Goal: Obtain resource: Download file/media

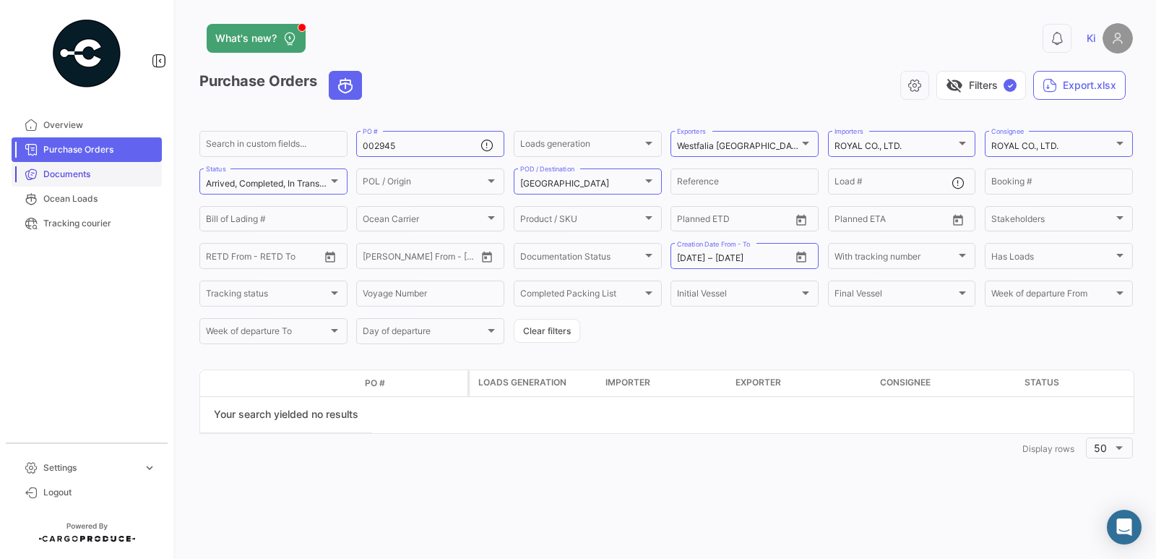
click at [79, 179] on span "Documents" at bounding box center [99, 174] width 113 height 13
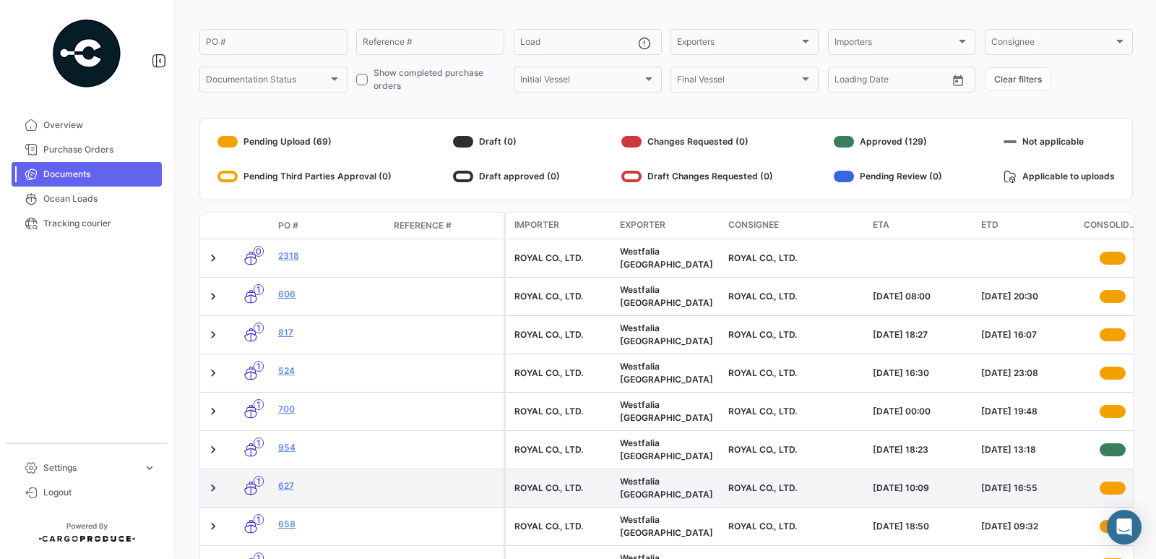
scroll to position [67, 0]
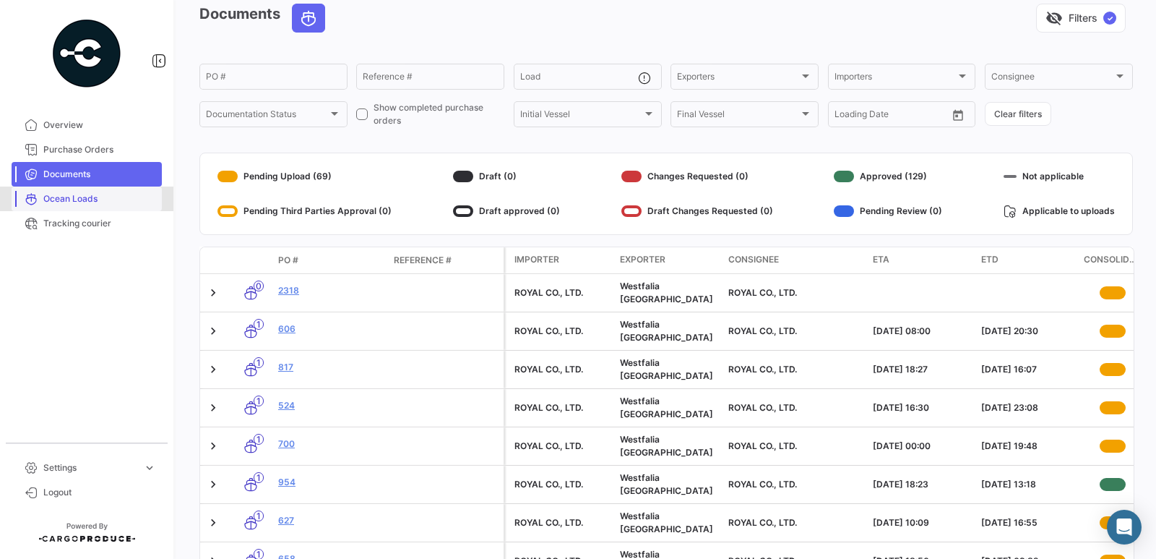
click at [79, 201] on span "Ocean Loads" at bounding box center [99, 198] width 113 height 13
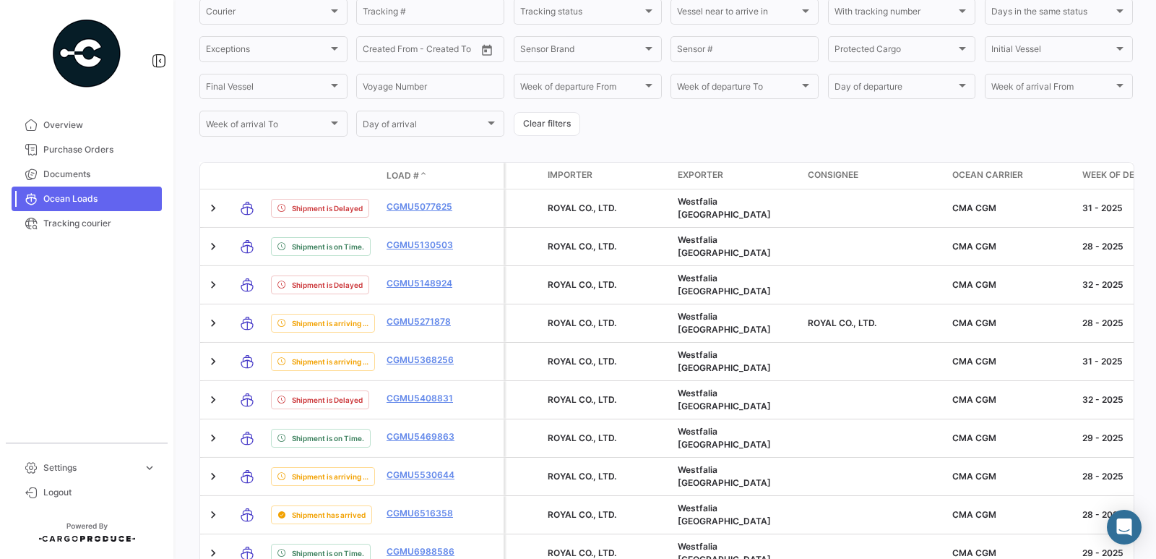
scroll to position [289, 0]
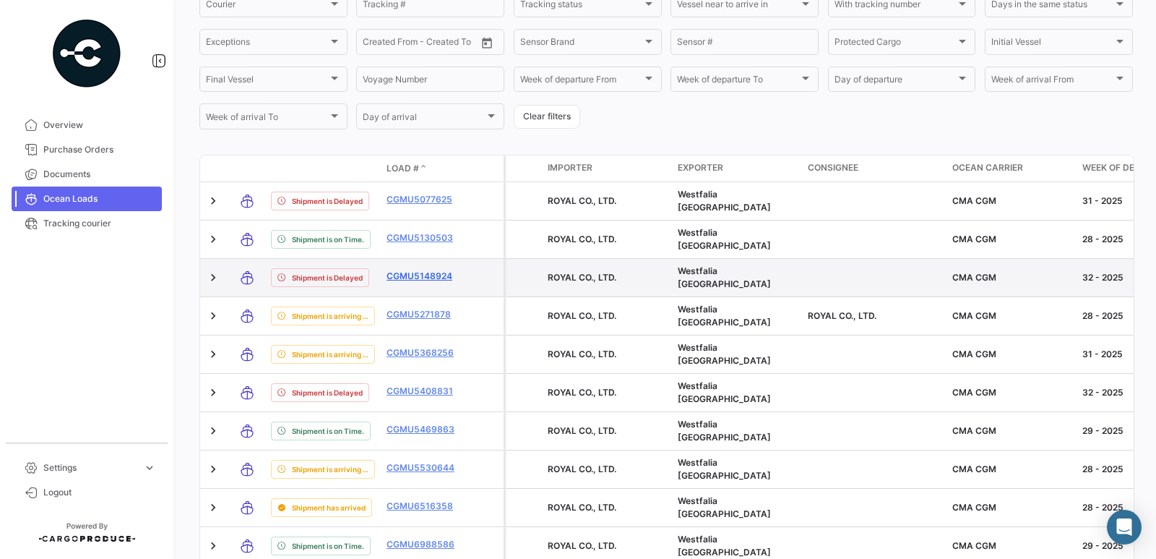
click at [427, 274] on link "CGMU5148924" at bounding box center [424, 275] width 75 height 13
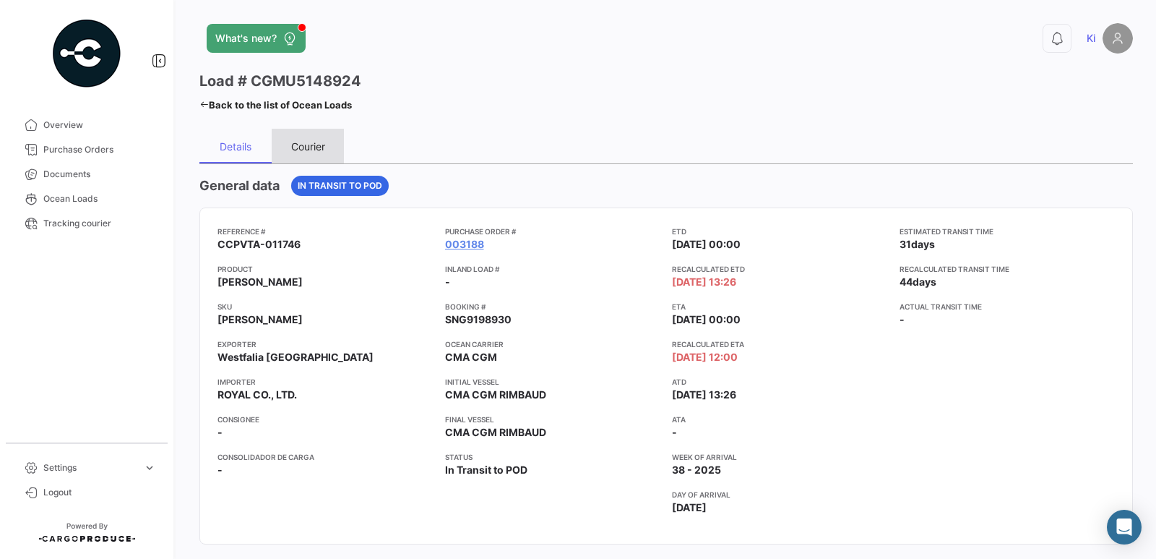
click at [313, 147] on div "Courier" at bounding box center [308, 146] width 34 height 12
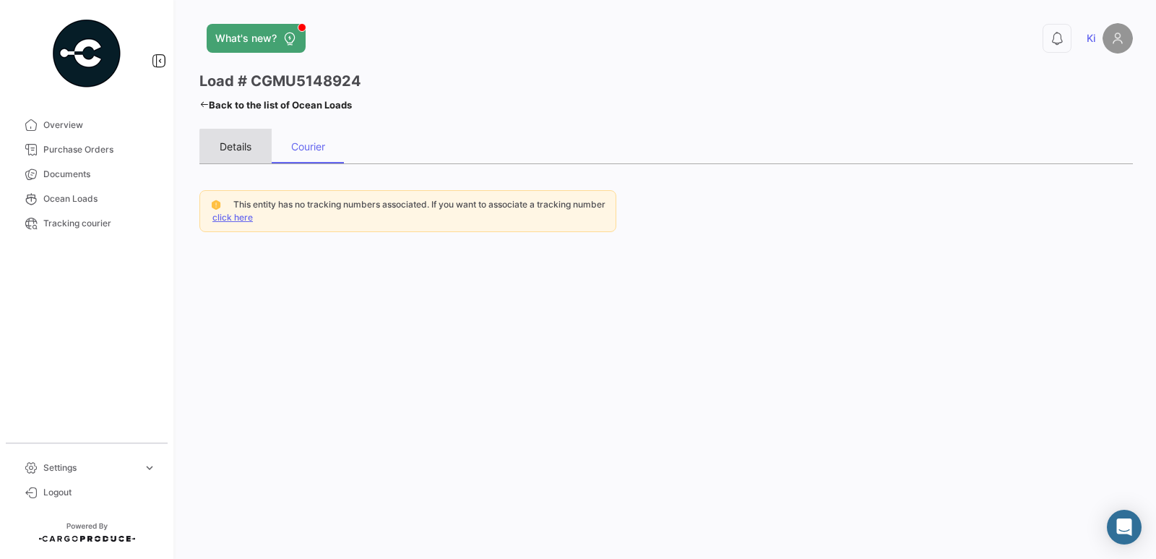
click at [238, 154] on div "Details" at bounding box center [235, 146] width 72 height 35
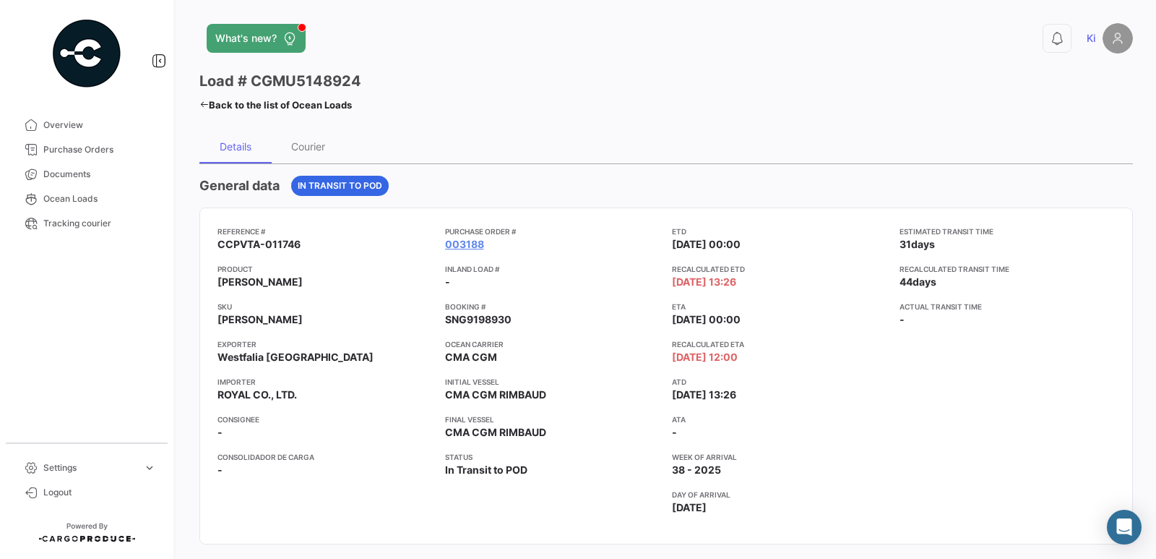
click at [280, 109] on link "Back to the list of Ocean Loads" at bounding box center [275, 105] width 152 height 20
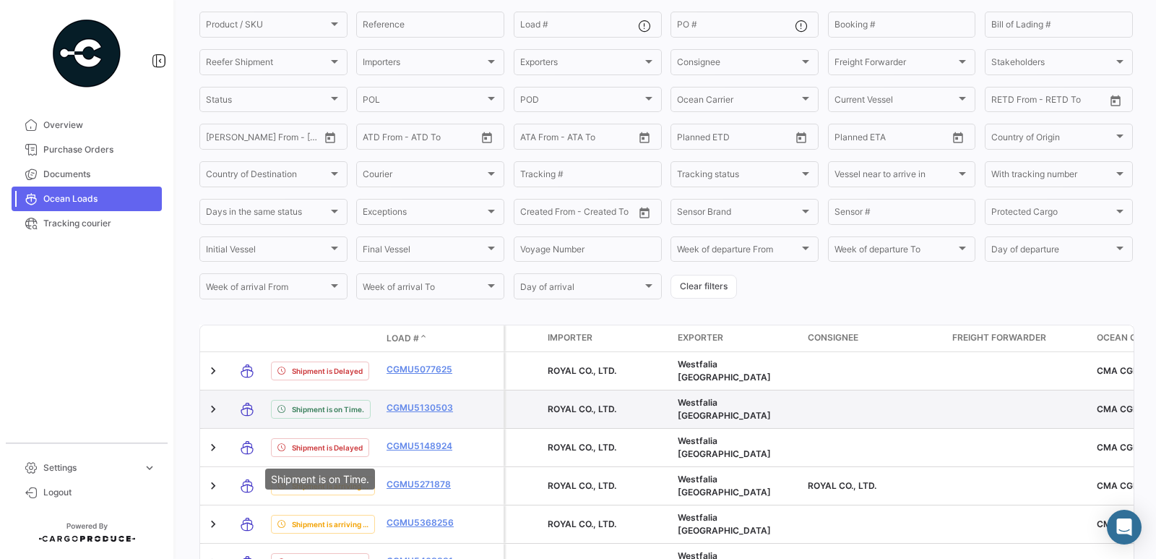
scroll to position [145, 0]
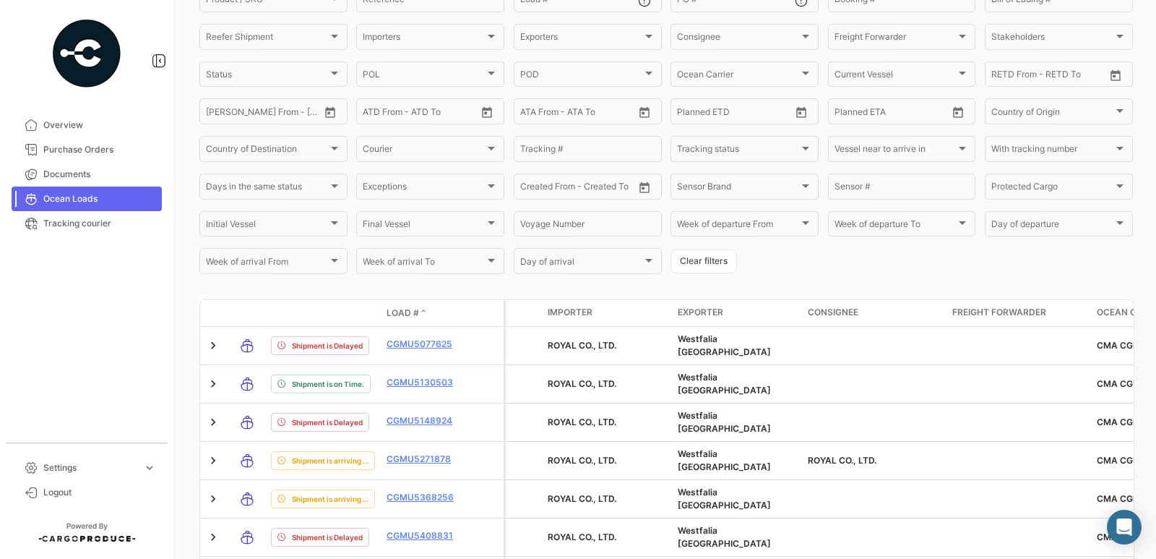
click at [1148, 553] on div "What's new? 0 Ki Ocean Loads On Time Delayed Early Determining Delay visibility…" at bounding box center [666, 279] width 980 height 559
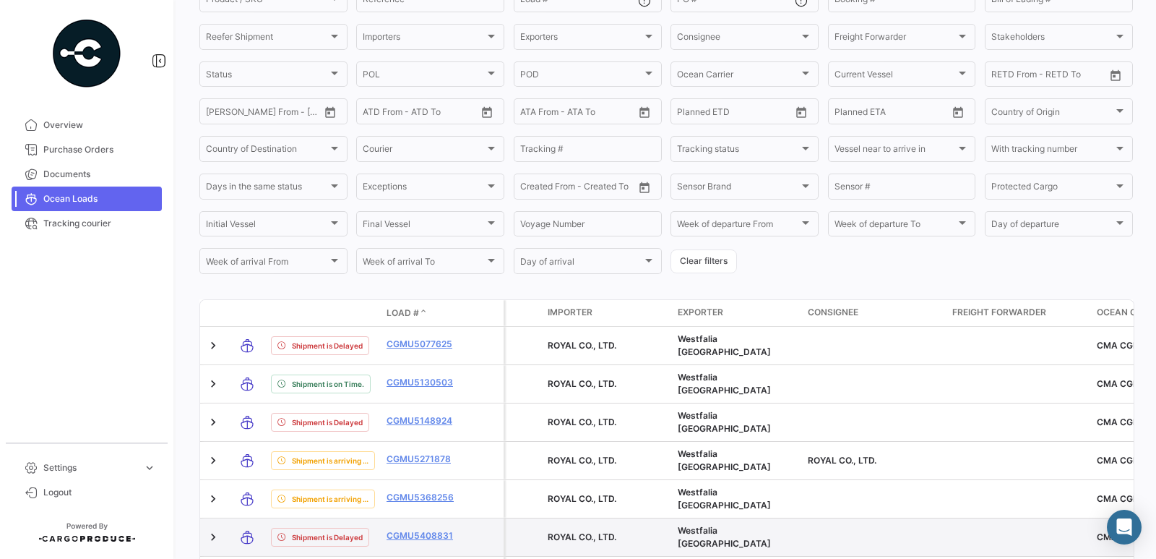
drag, startPoint x: 933, startPoint y: 540, endPoint x: 988, endPoint y: 539, distance: 54.2
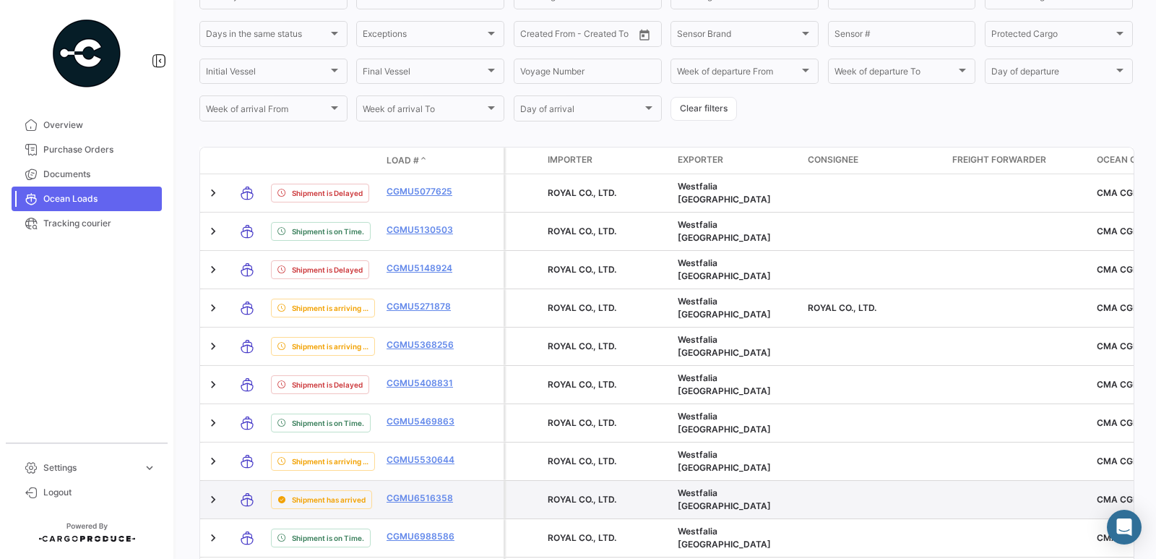
scroll to position [361, 0]
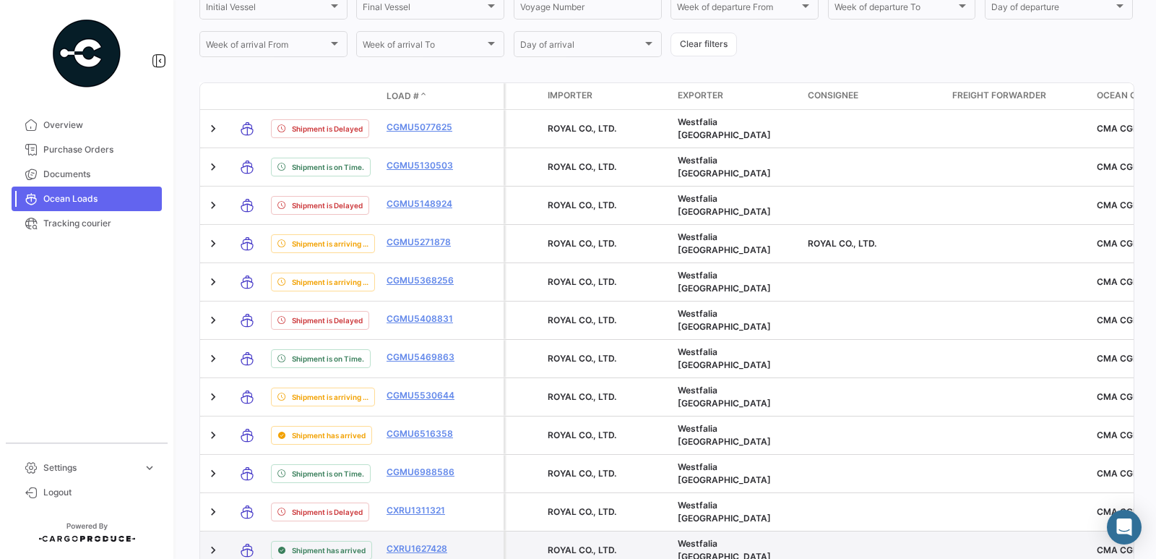
drag, startPoint x: 837, startPoint y: 550, endPoint x: 730, endPoint y: 540, distance: 107.4
click at [214, 543] on link at bounding box center [213, 550] width 14 height 14
drag, startPoint x: 857, startPoint y: 548, endPoint x: 795, endPoint y: 547, distance: 62.1
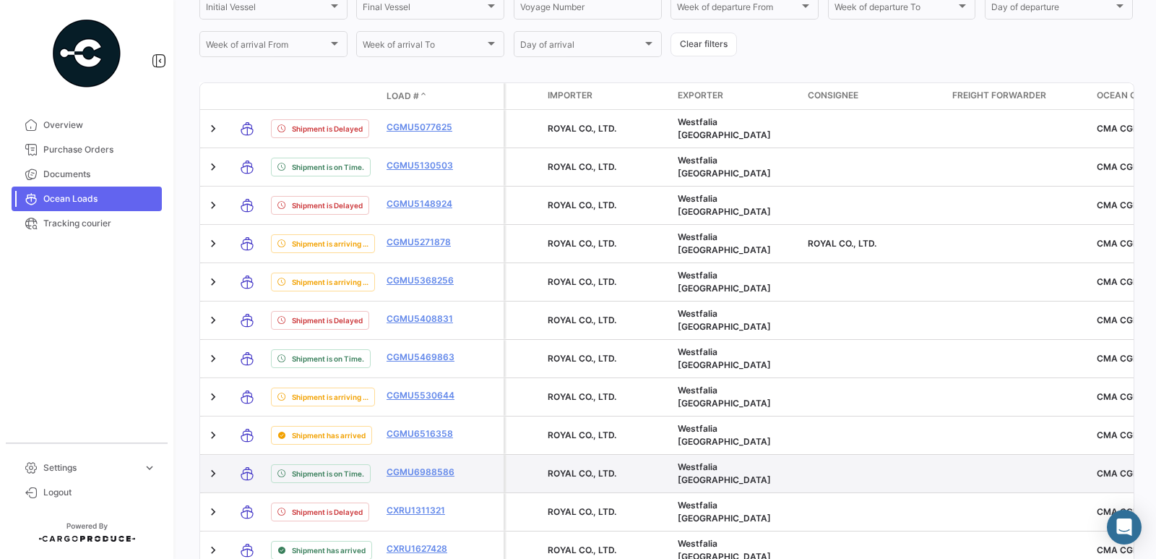
drag, startPoint x: 995, startPoint y: 475, endPoint x: 846, endPoint y: 474, distance: 148.8
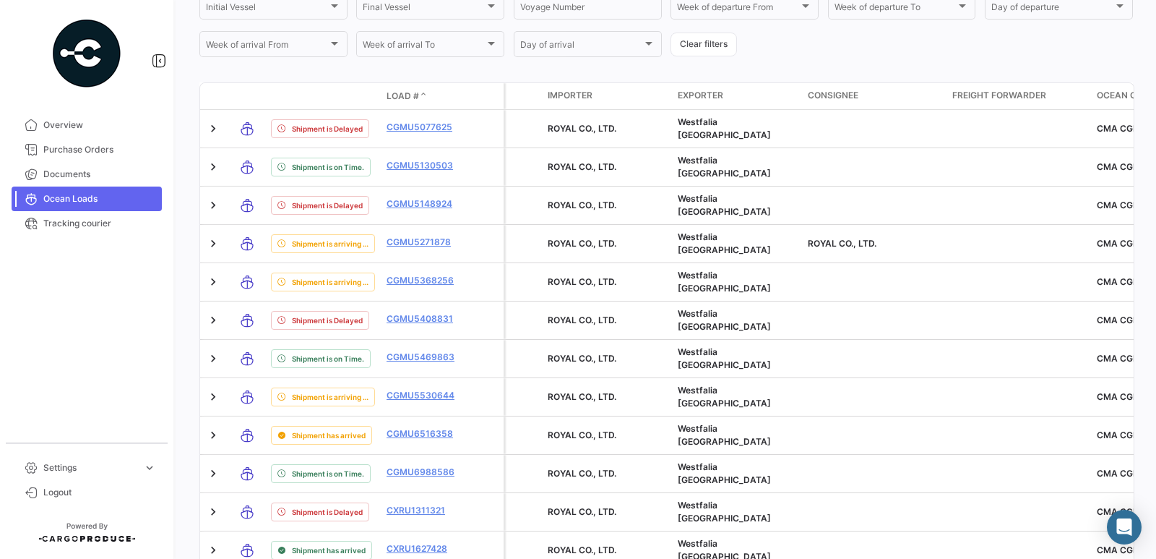
click at [1147, 552] on div "What's new? 0 Ki Ocean Loads On Time Delayed Early Determining Delay visibility…" at bounding box center [666, 279] width 980 height 559
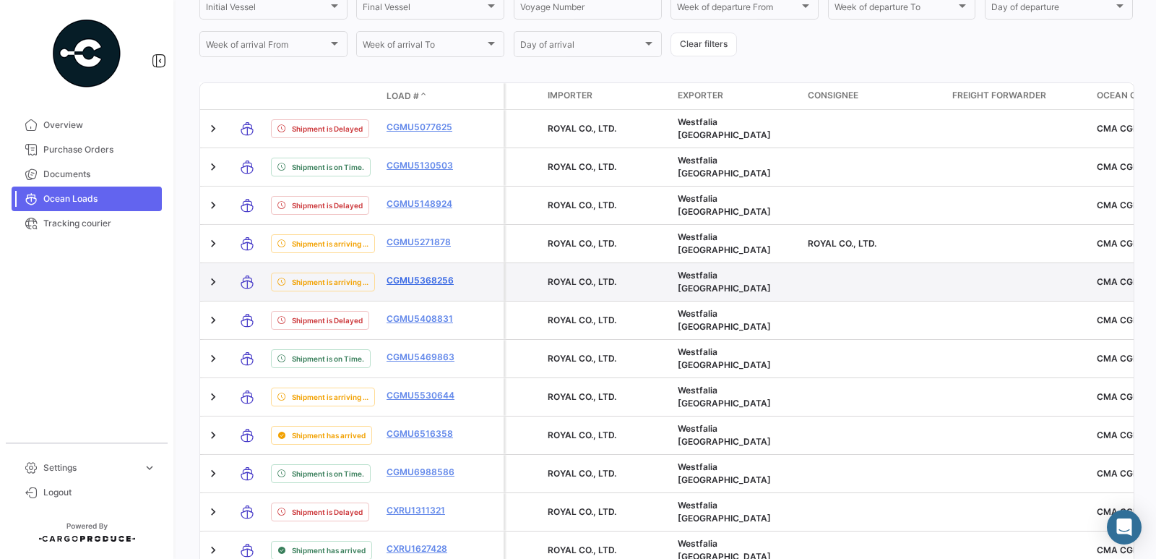
click at [409, 278] on link "CGMU5368256" at bounding box center [424, 280] width 75 height 13
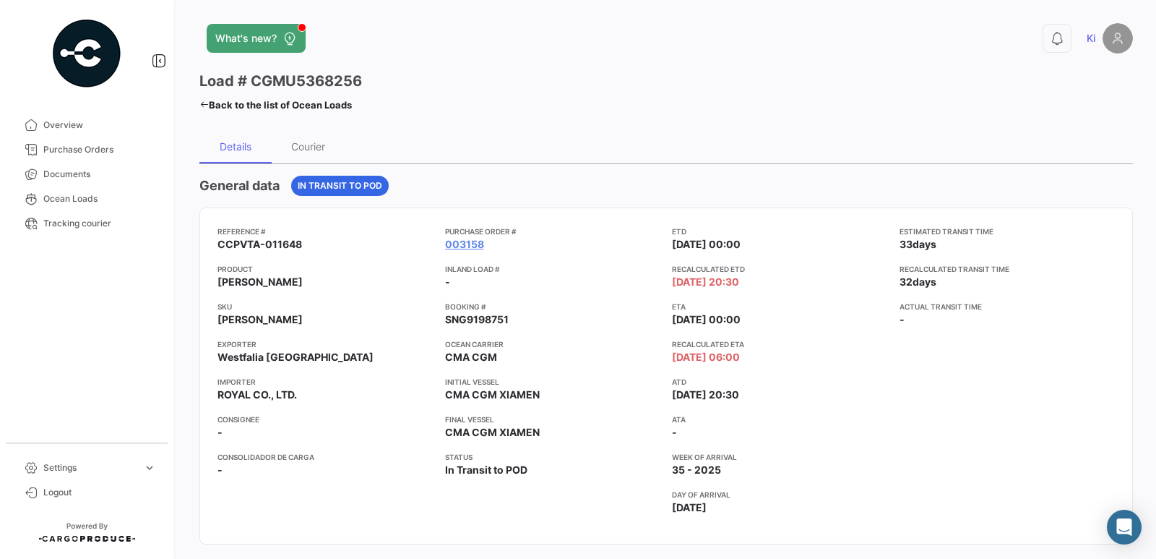
click at [230, 104] on link "Back to the list of Ocean Loads" at bounding box center [275, 105] width 152 height 20
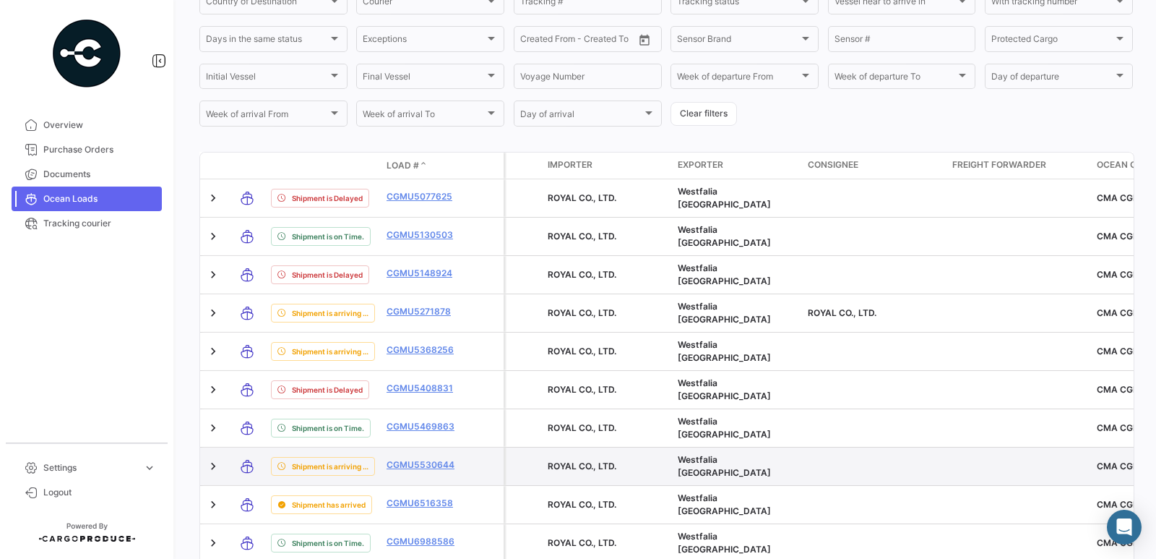
scroll to position [361, 0]
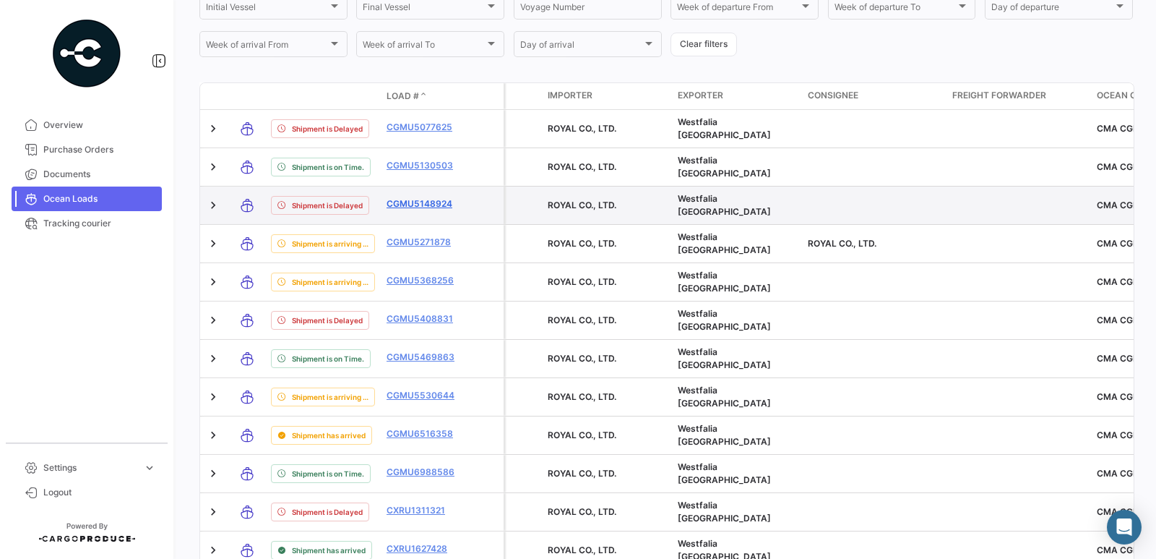
click at [431, 198] on link "CGMU5148924" at bounding box center [424, 203] width 75 height 13
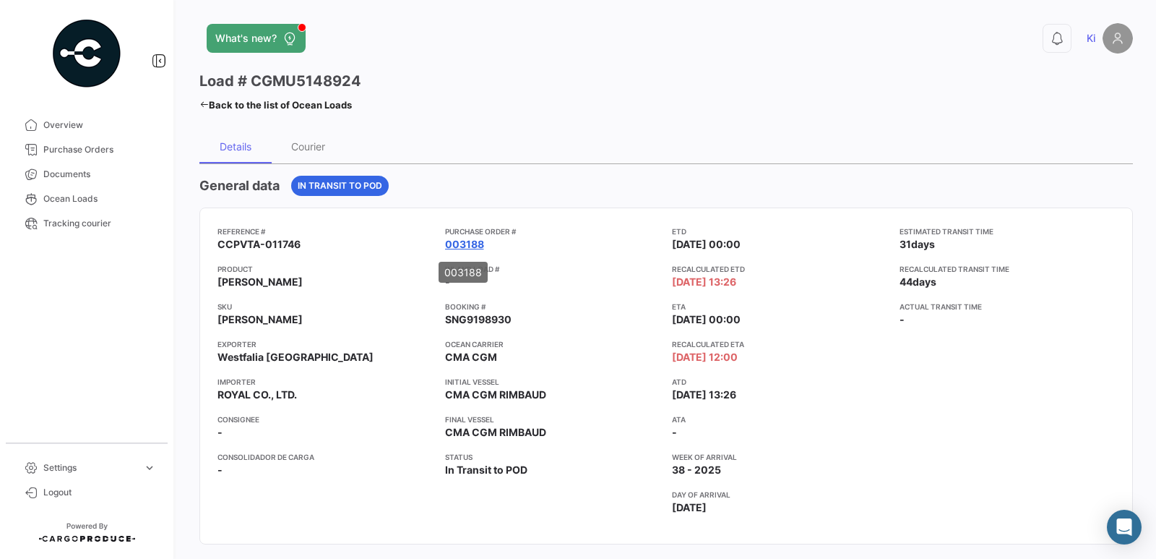
click at [470, 243] on link "003188" at bounding box center [464, 244] width 39 height 14
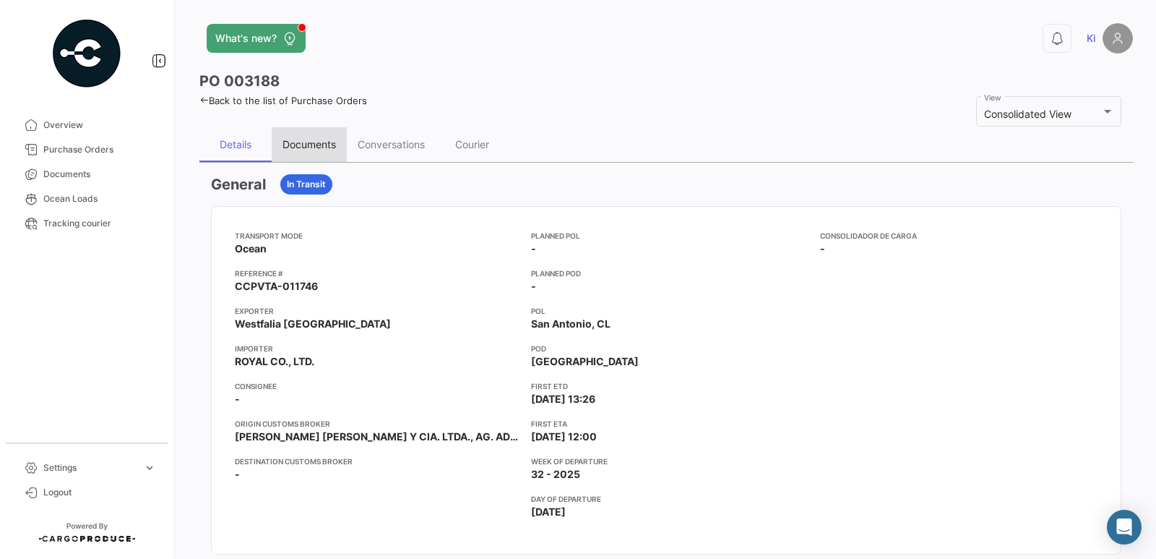
click at [319, 144] on div "Documents" at bounding box center [309, 144] width 53 height 12
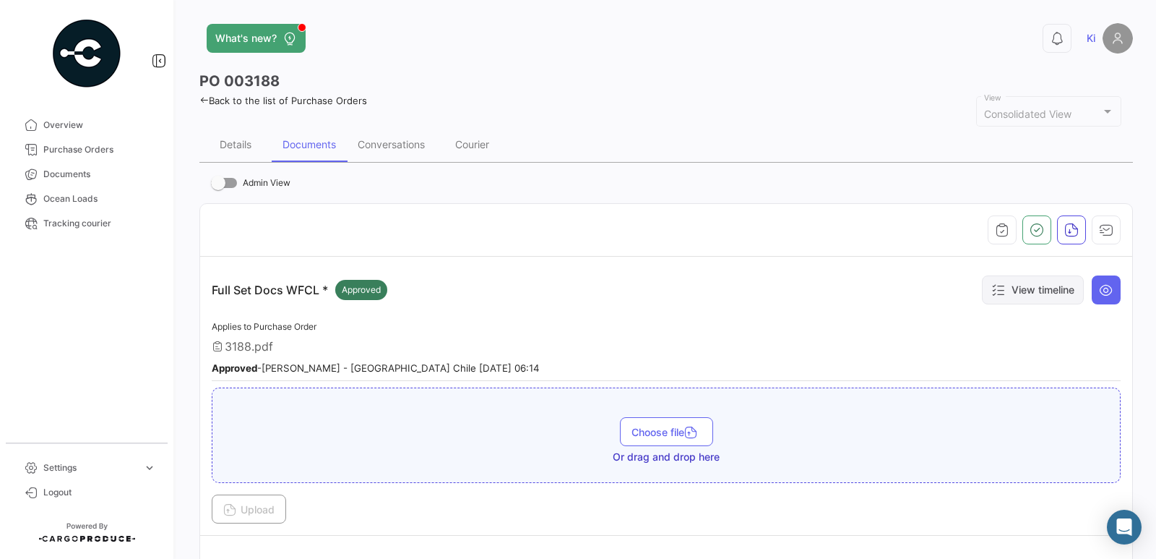
click at [1027, 289] on button "View timeline" at bounding box center [1033, 289] width 102 height 29
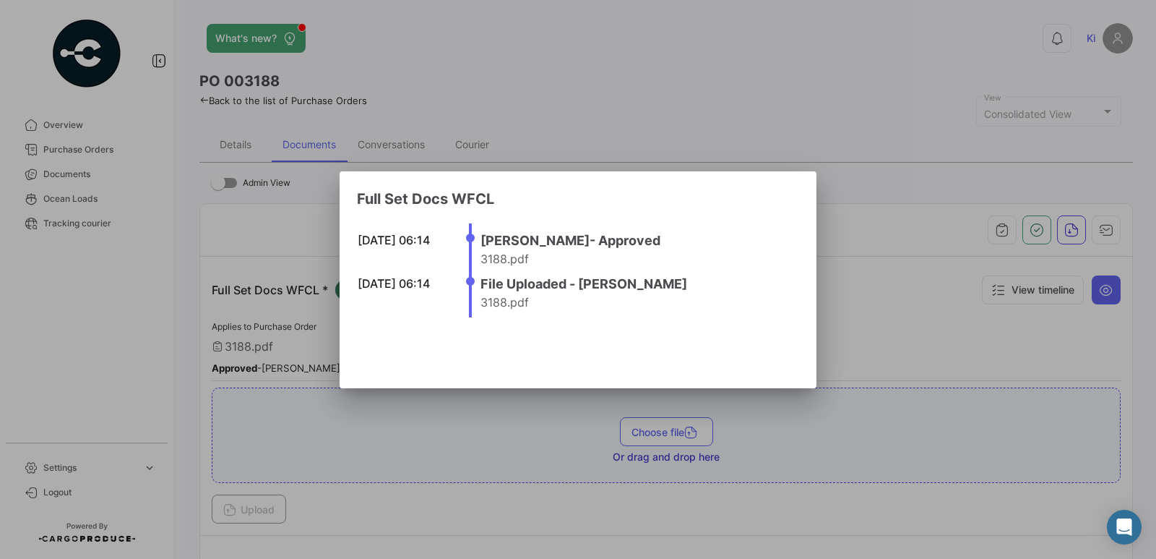
click at [866, 348] on div at bounding box center [578, 279] width 1156 height 559
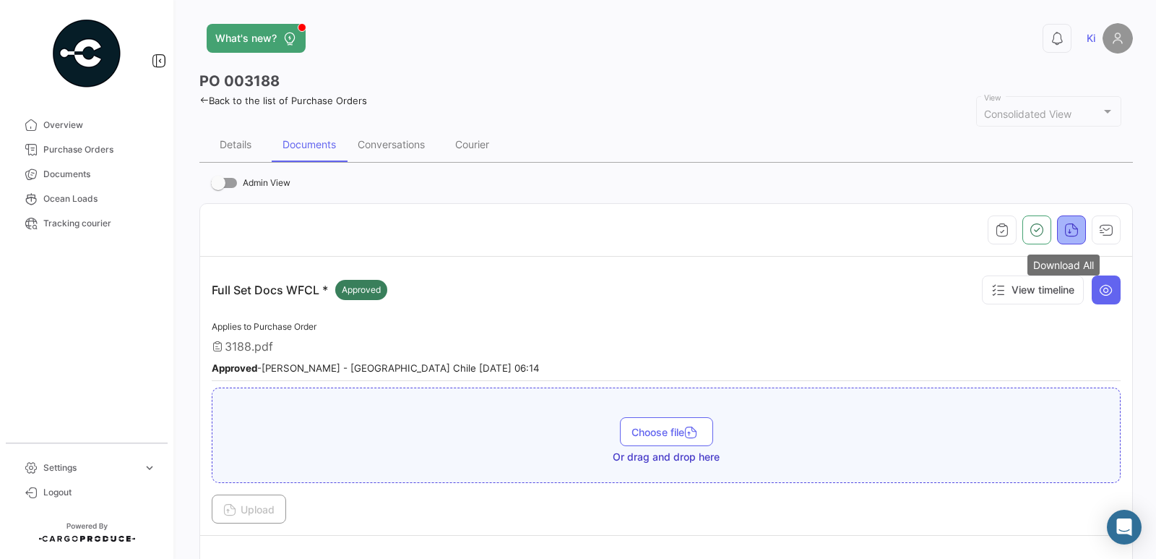
click at [1061, 238] on button "button" at bounding box center [1071, 229] width 29 height 29
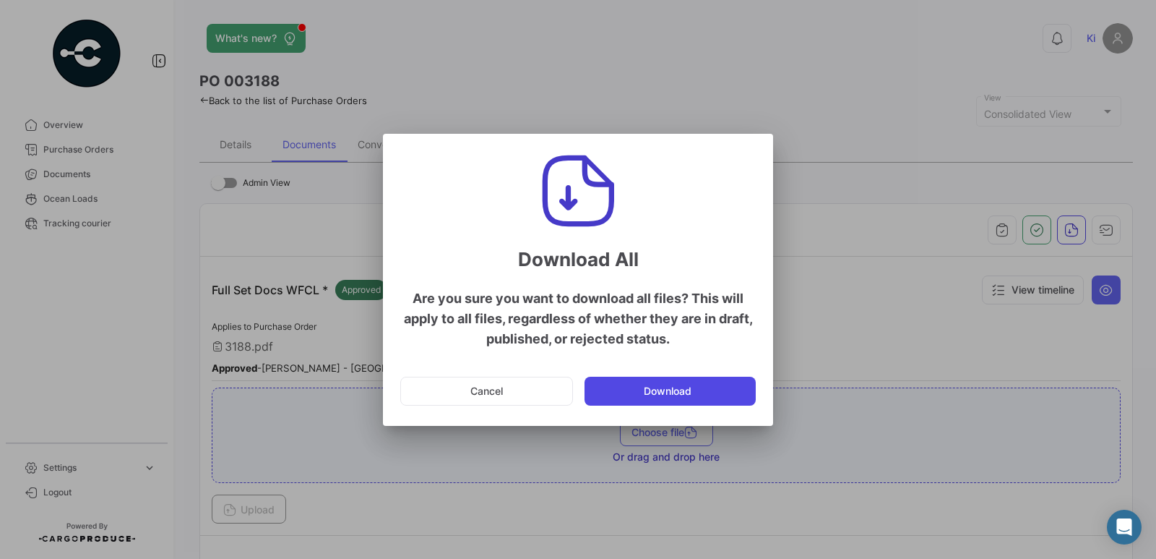
click at [652, 391] on button "Download" at bounding box center [670, 390] width 171 height 29
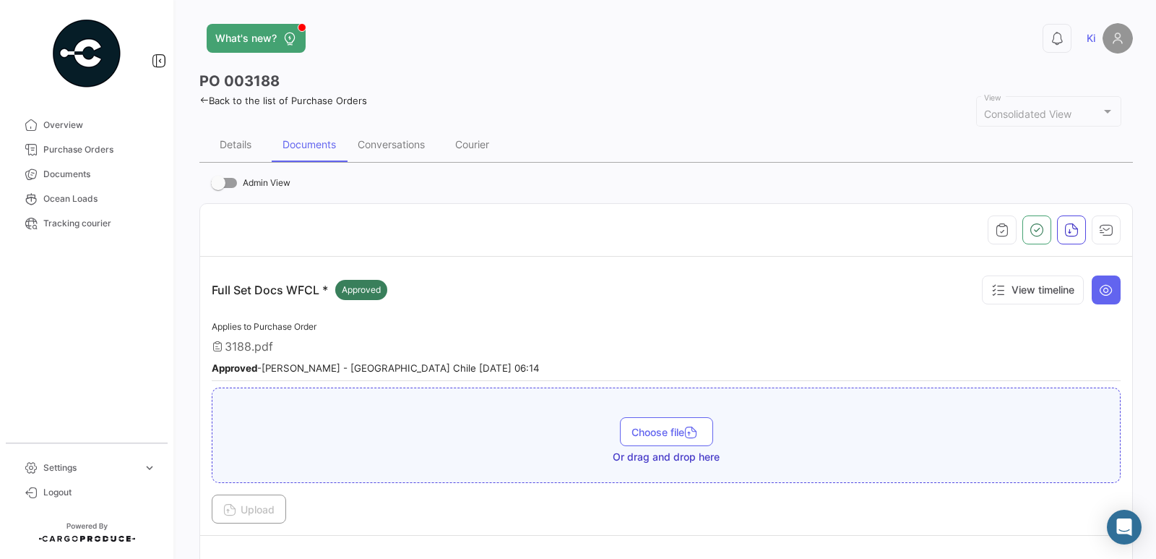
click at [309, 100] on link "Back to the list of Purchase Orders" at bounding box center [283, 101] width 168 height 12
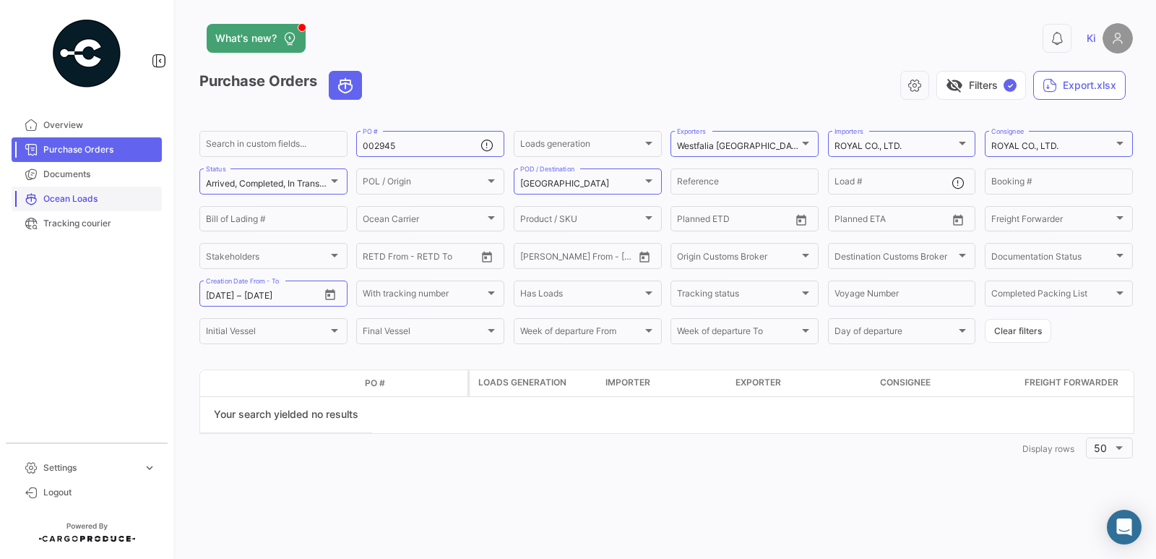
click at [82, 201] on span "Ocean Loads" at bounding box center [99, 198] width 113 height 13
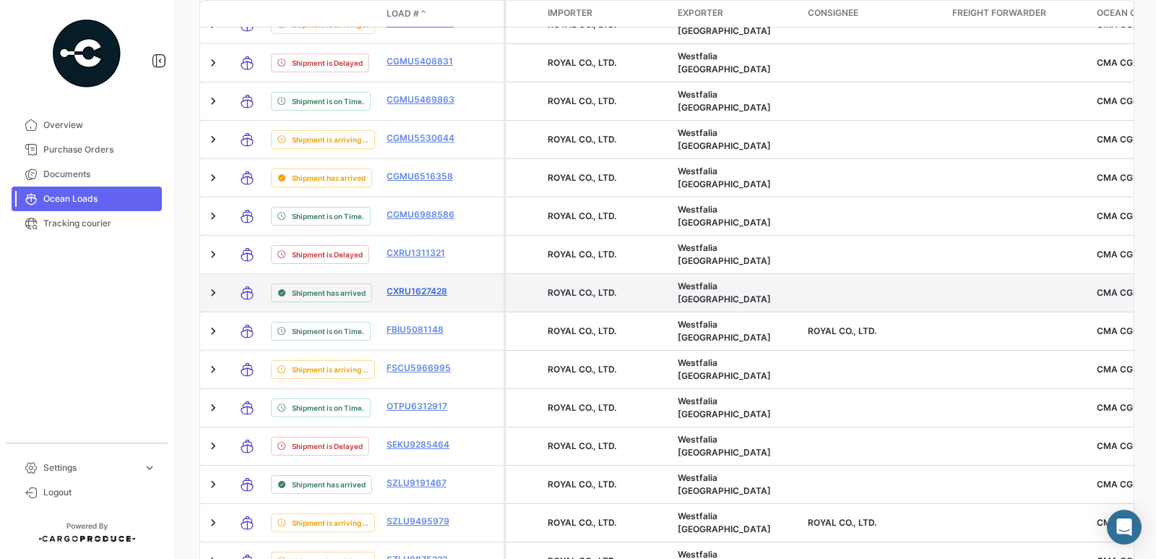
scroll to position [723, 0]
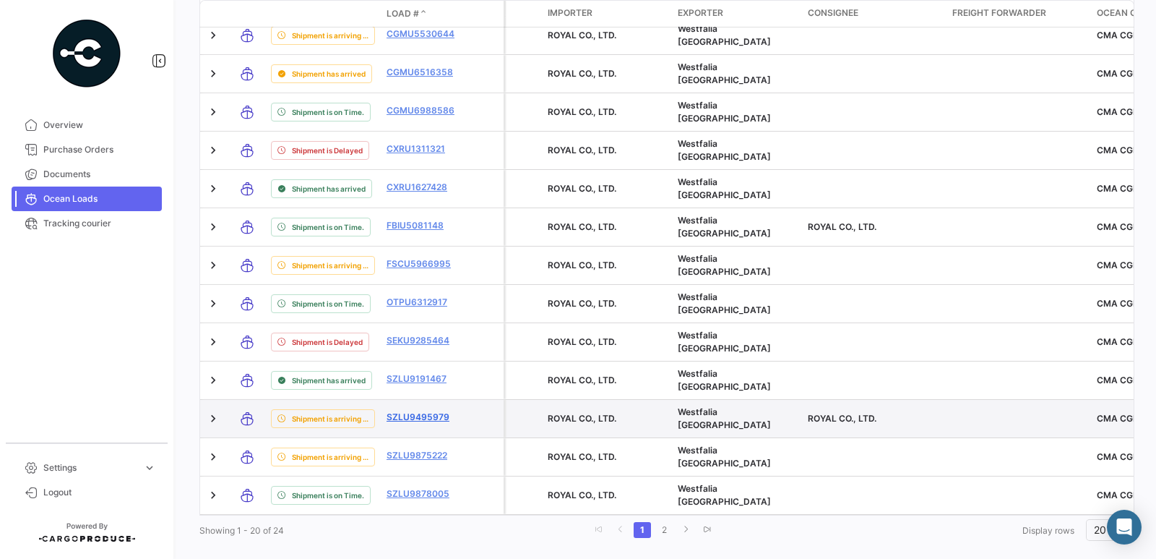
click at [422, 410] on link "SZLU9495979" at bounding box center [424, 416] width 75 height 13
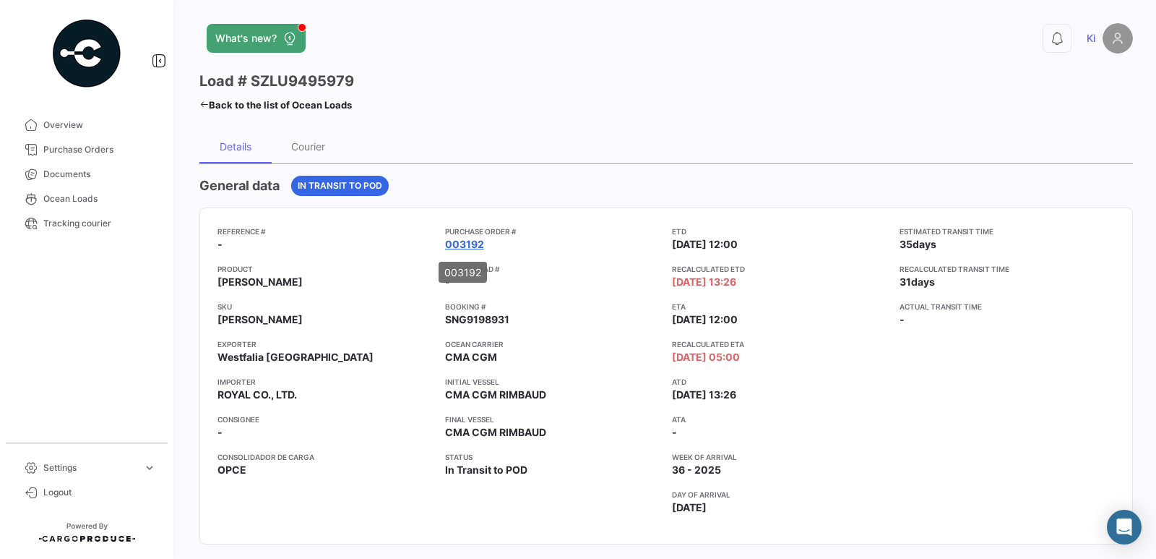
click at [463, 245] on link "003192" at bounding box center [464, 244] width 39 height 14
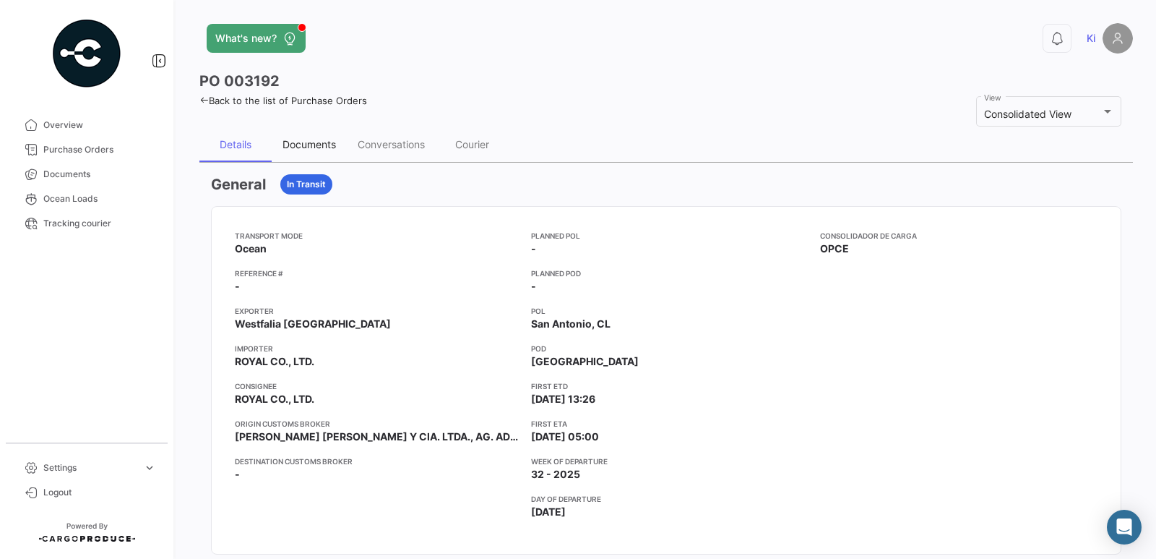
click at [312, 146] on div "Documents" at bounding box center [309, 144] width 53 height 12
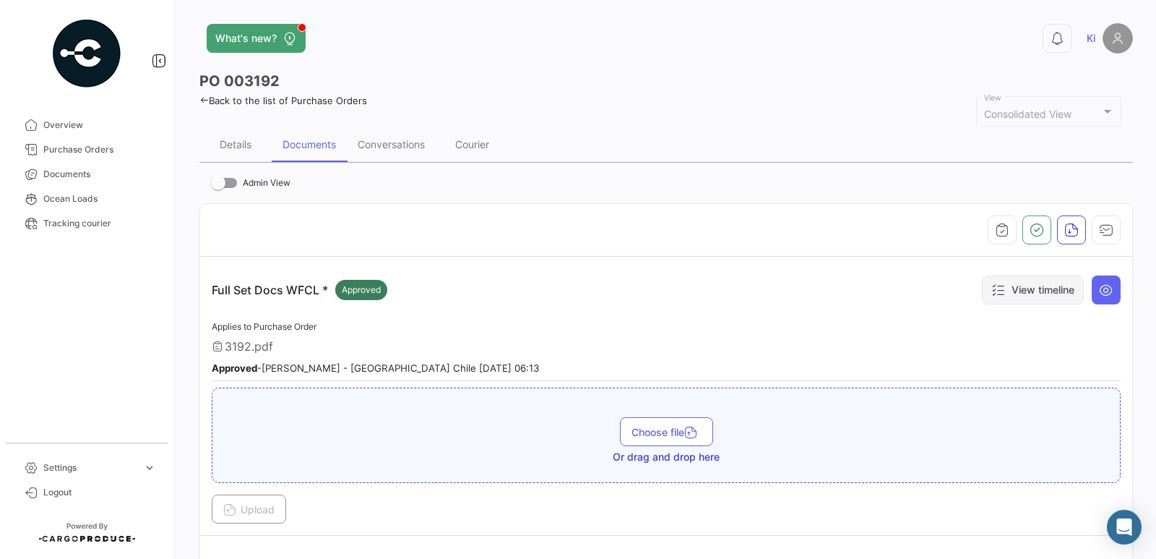
click at [1027, 298] on button "View timeline" at bounding box center [1033, 289] width 102 height 29
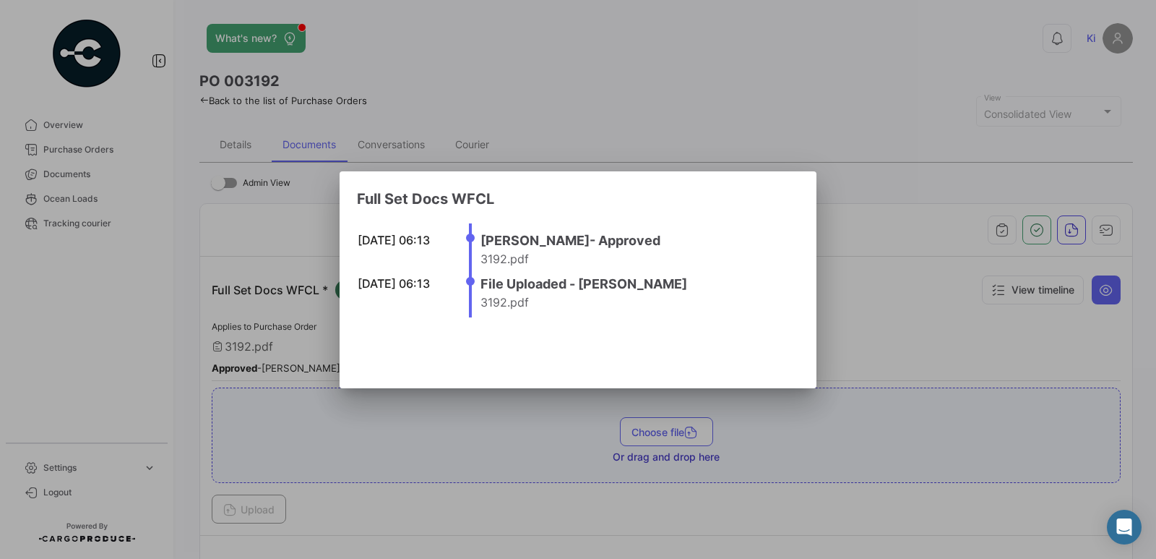
click at [1064, 231] on div at bounding box center [578, 279] width 1156 height 559
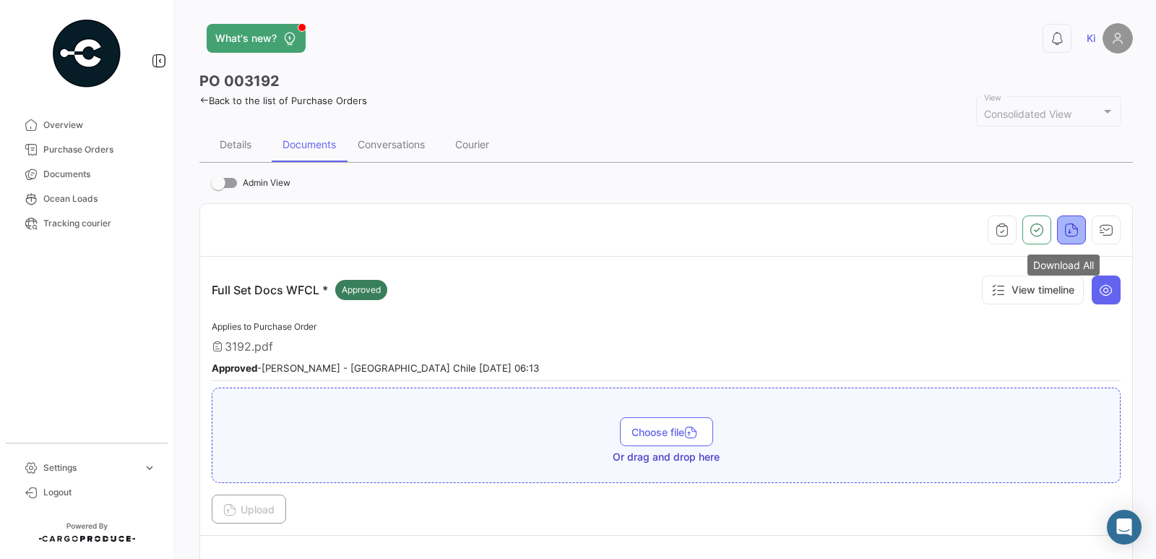
click at [1064, 234] on icon "button" at bounding box center [1071, 230] width 14 height 14
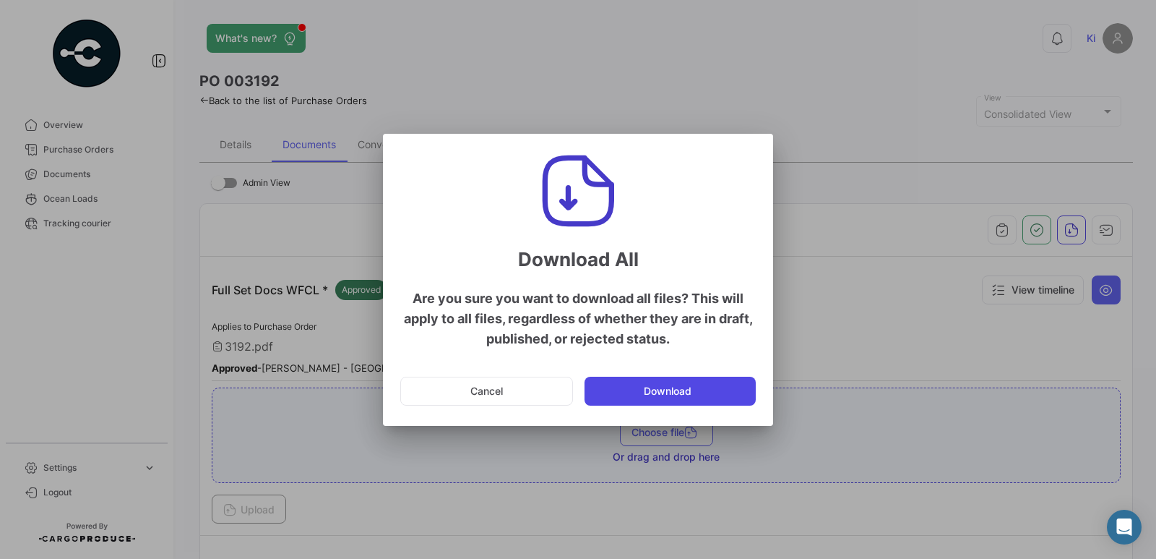
click at [729, 400] on button "Download" at bounding box center [670, 390] width 171 height 29
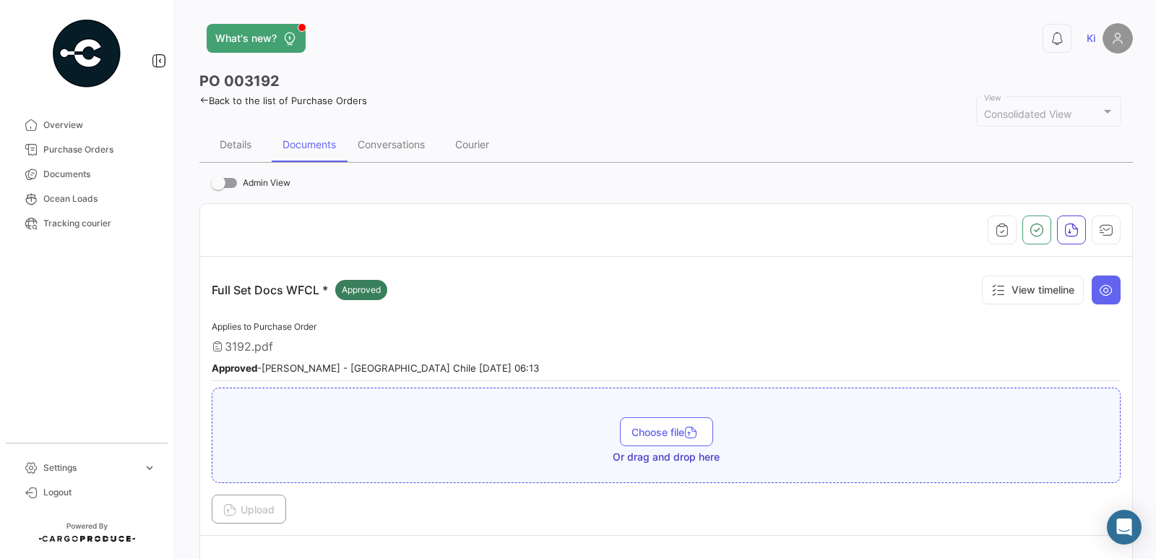
click at [256, 103] on link "Back to the list of Purchase Orders" at bounding box center [283, 101] width 168 height 12
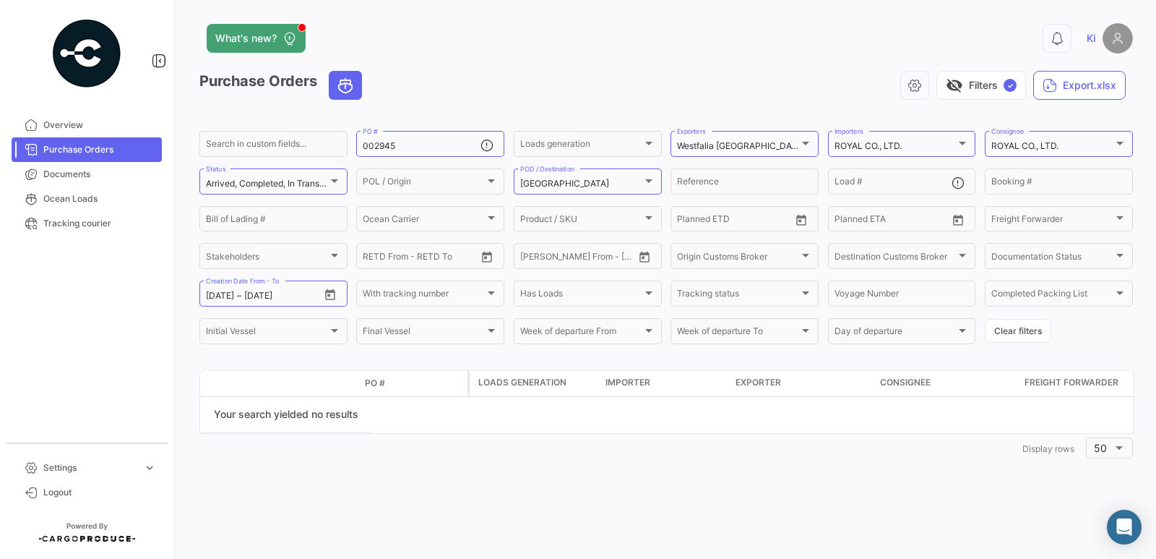
click at [62, 345] on mat-nav-list "Overview Purchase Orders Documents Ocean Loads Tracking courier" at bounding box center [86, 271] width 173 height 329
click at [51, 493] on span "Logout" at bounding box center [99, 492] width 113 height 13
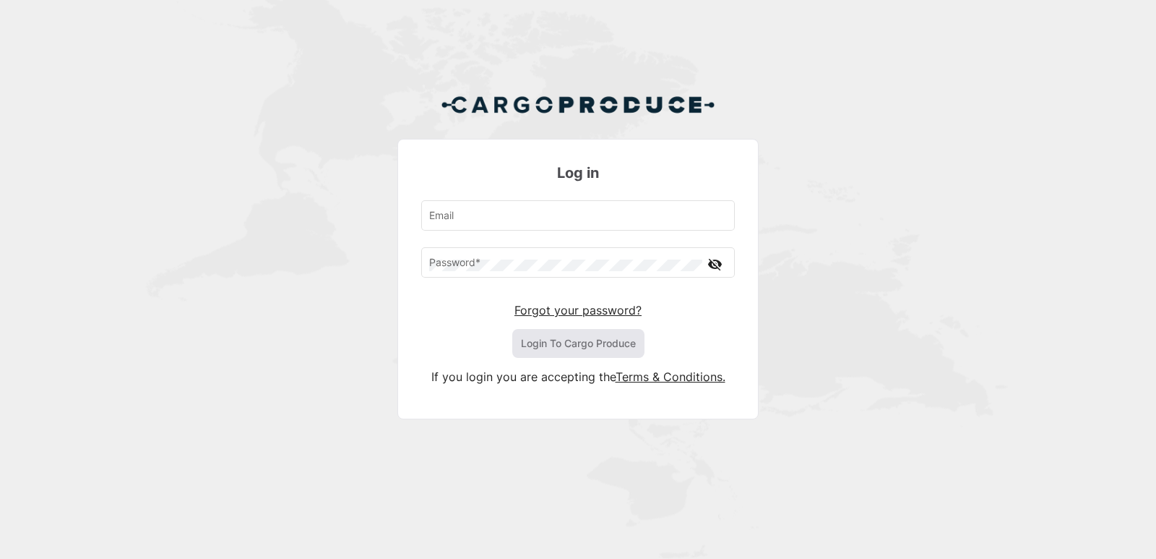
type input "[EMAIL_ADDRESS][DOMAIN_NAME]"
